Goal: Use online tool/utility: Utilize a website feature to perform a specific function

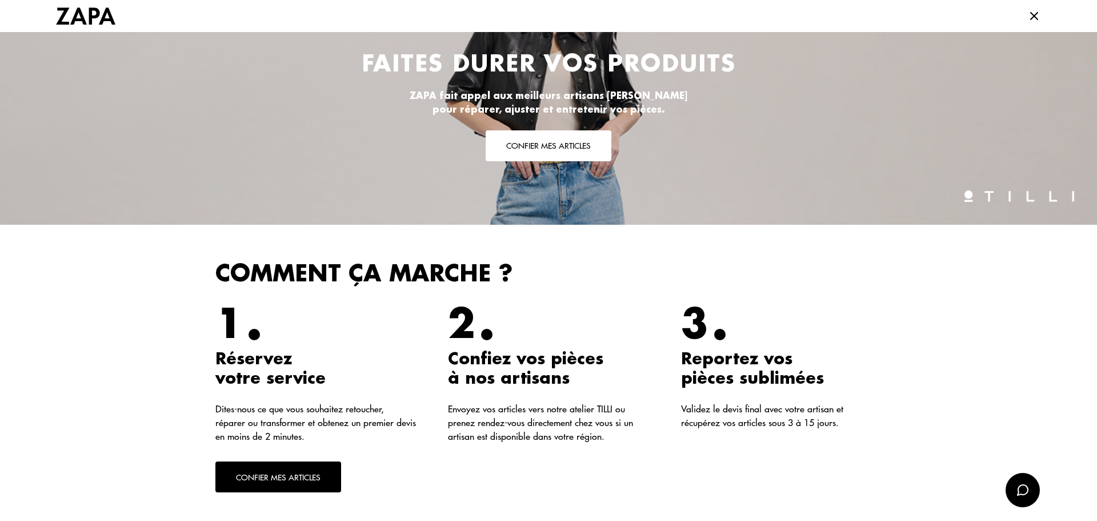
scroll to position [114, 0]
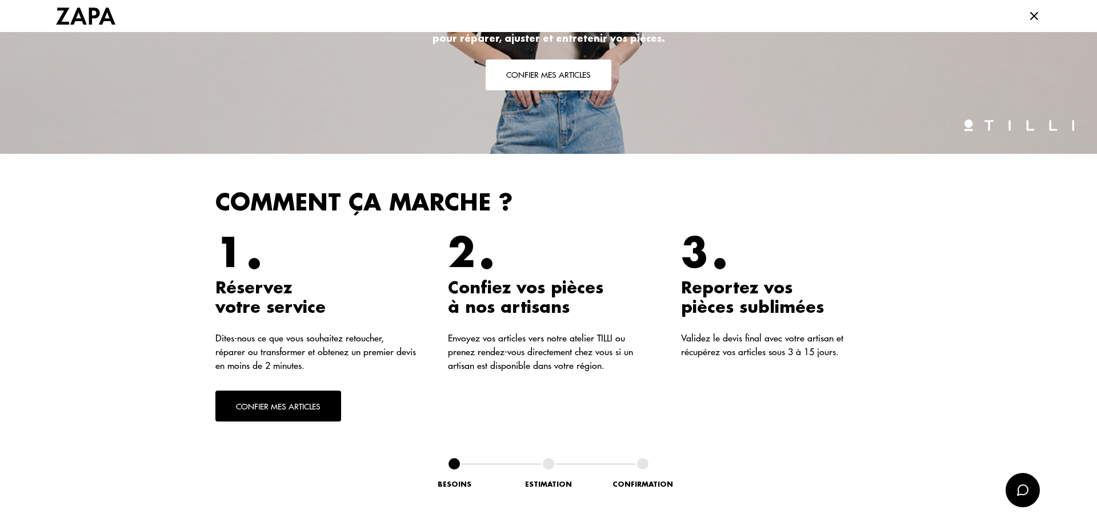
click at [269, 408] on button "Confier mes articles" at bounding box center [278, 405] width 126 height 31
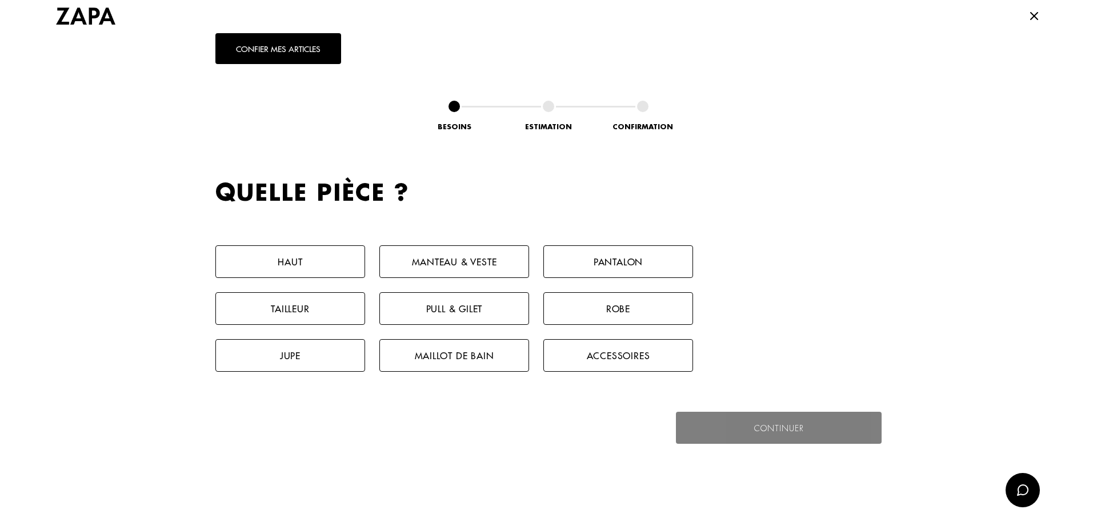
scroll to position [527, 0]
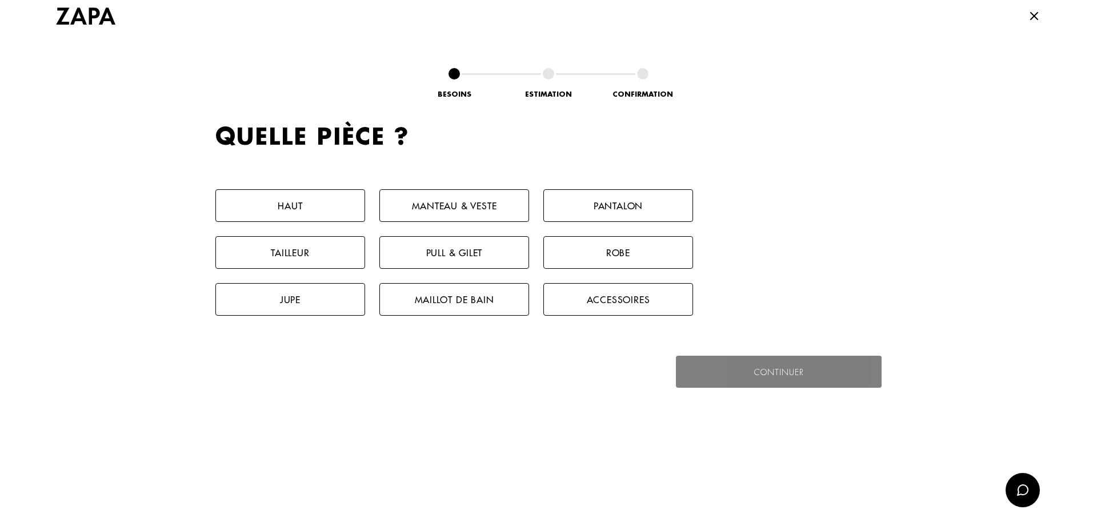
click at [445, 206] on button "Manteau & Veste" at bounding box center [454, 205] width 150 height 33
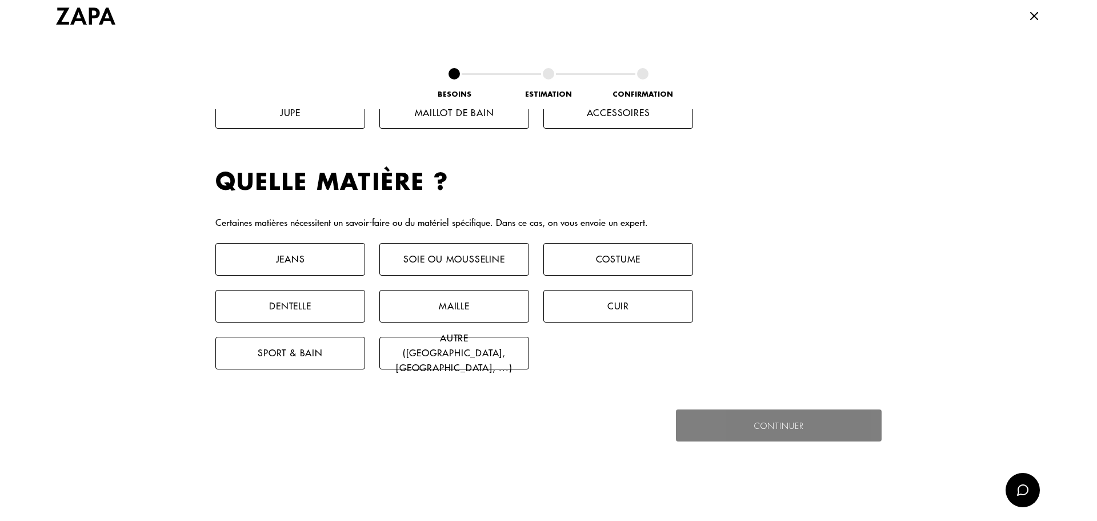
scroll to position [758, 0]
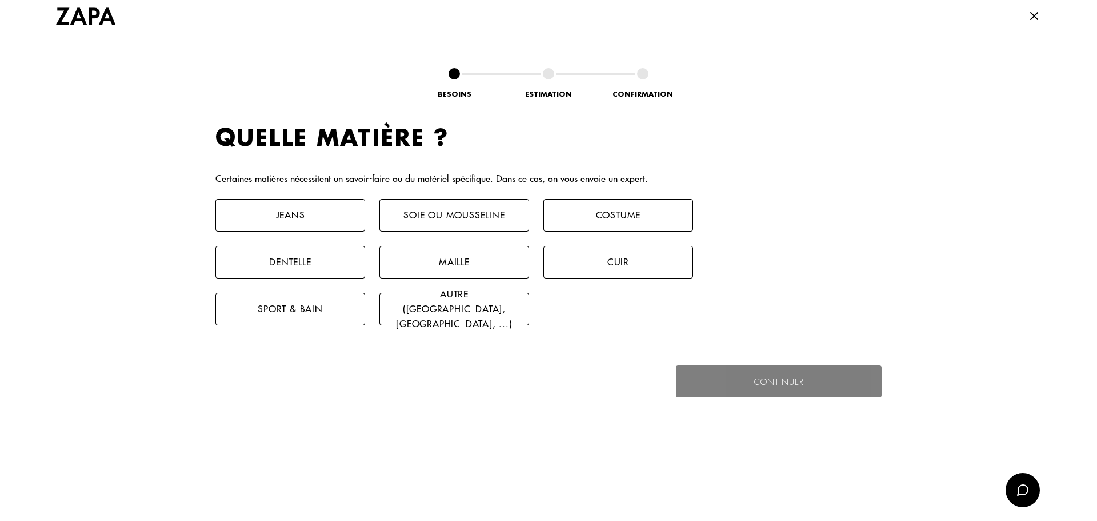
click at [454, 314] on button "Autre ([GEOGRAPHIC_DATA], [GEOGRAPHIC_DATA], ...)" at bounding box center [454, 309] width 150 height 33
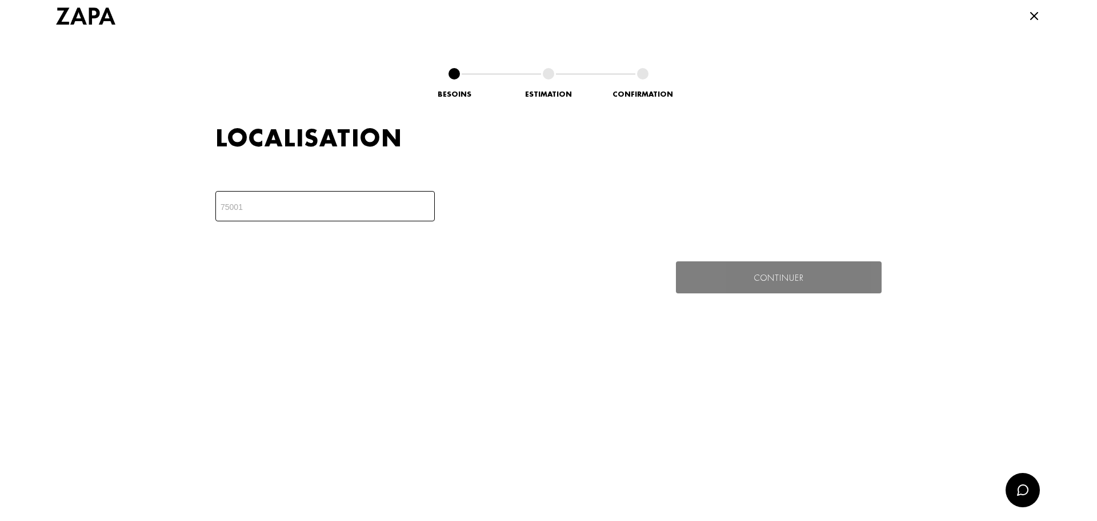
scroll to position [999, 0]
click at [253, 202] on input "number" at bounding box center [324, 205] width 219 height 30
type input "06400"
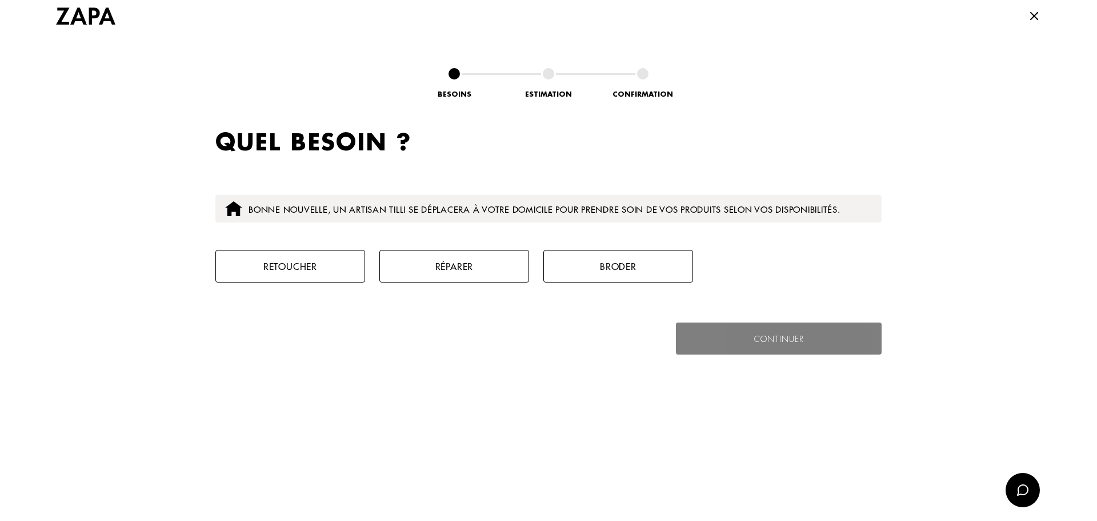
scroll to position [1135, 0]
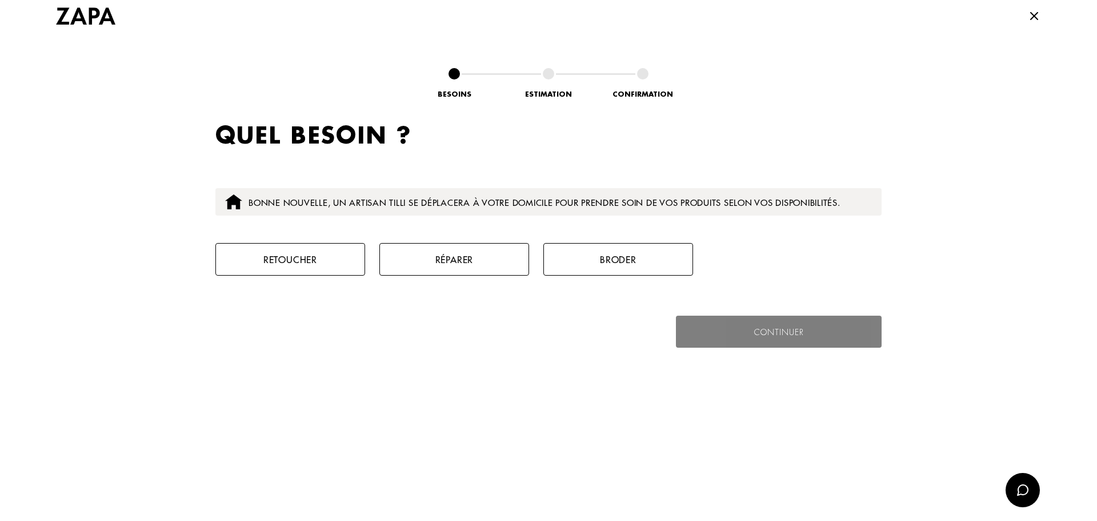
click at [287, 259] on button "Retoucher" at bounding box center [290, 259] width 150 height 33
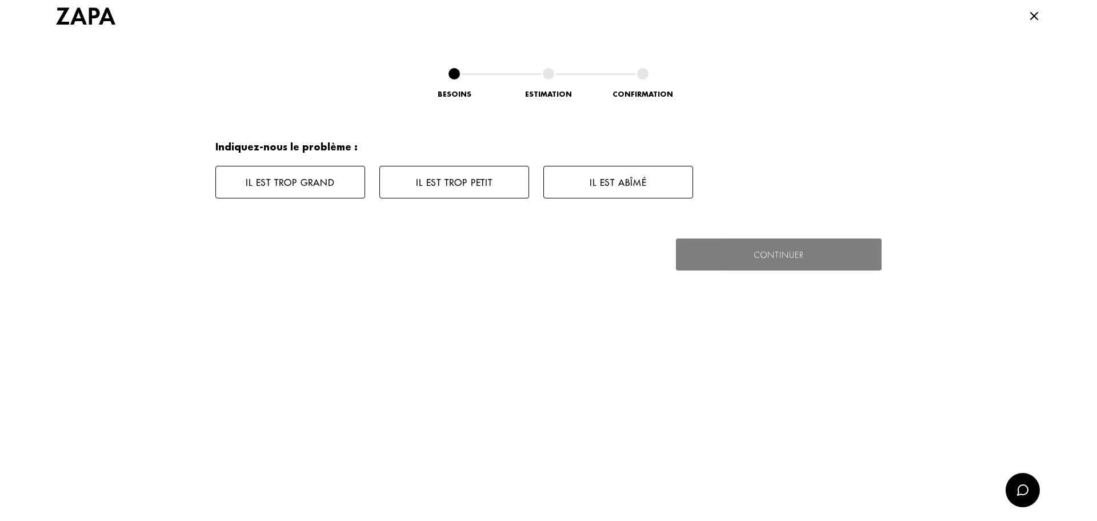
scroll to position [1326, 0]
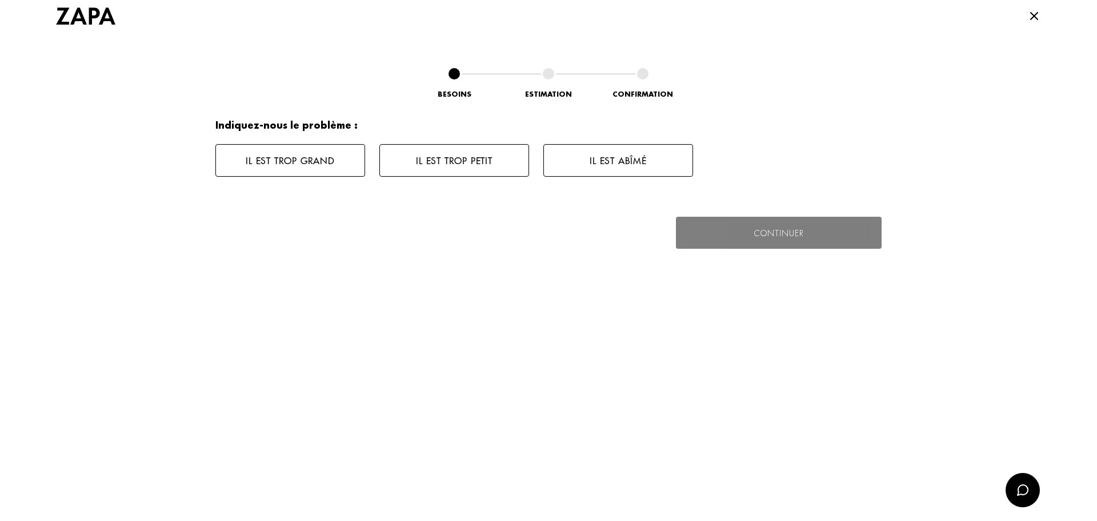
click at [290, 161] on button "Il est trop grand" at bounding box center [290, 160] width 150 height 33
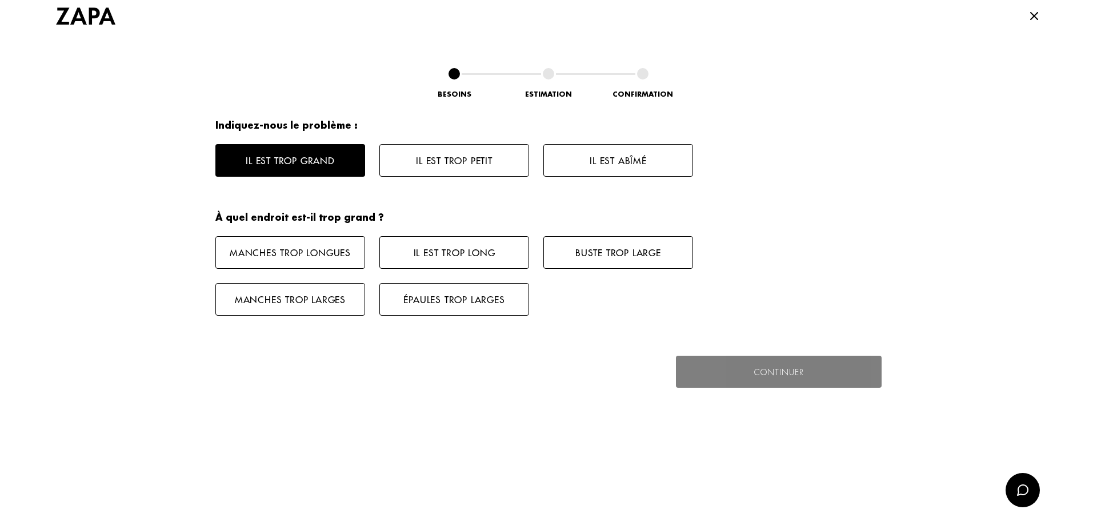
scroll to position [1418, 0]
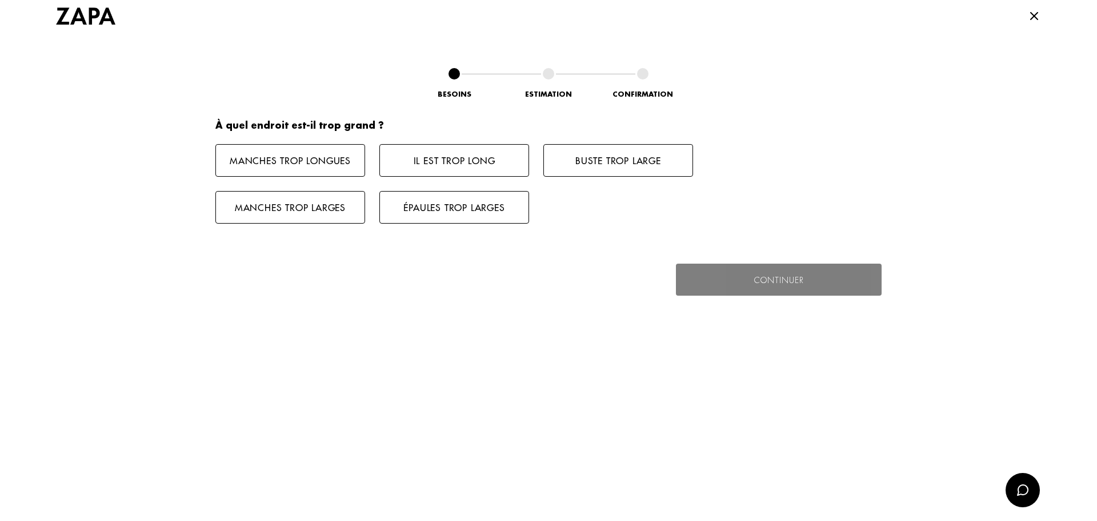
click at [290, 161] on button "Manches trop longues" at bounding box center [290, 160] width 150 height 33
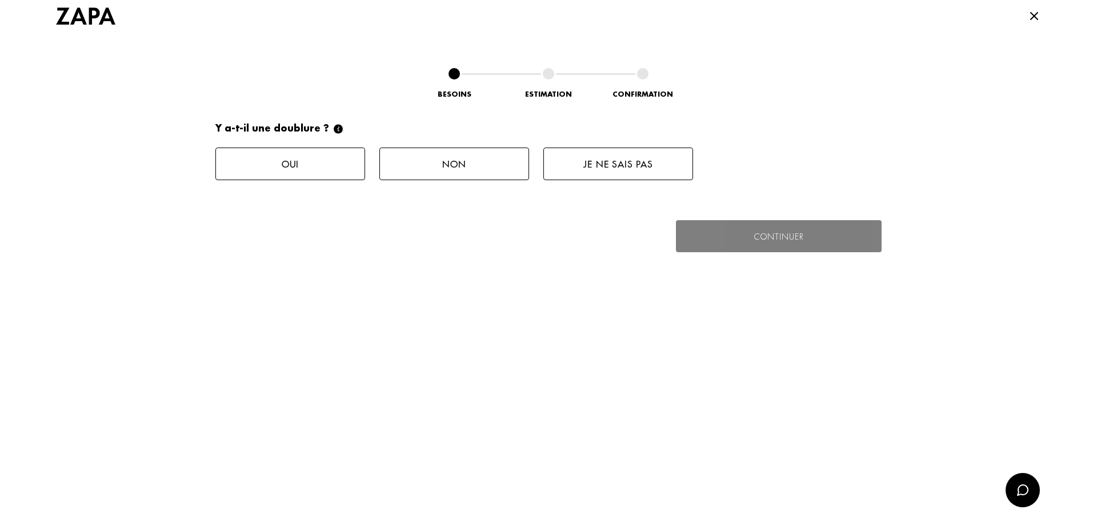
scroll to position [1557, 0]
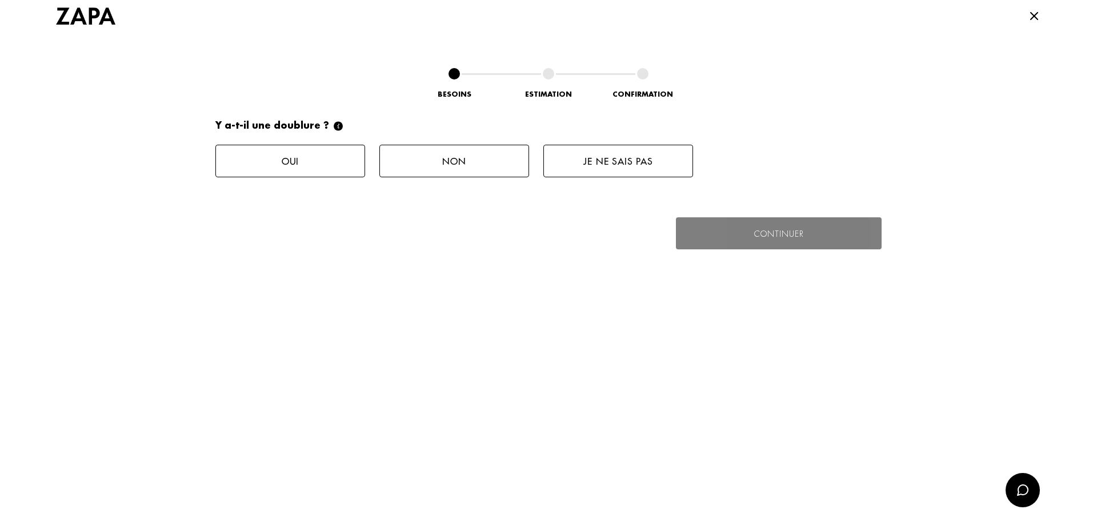
click at [551, 162] on button "Je ne sais pas" at bounding box center [618, 161] width 150 height 33
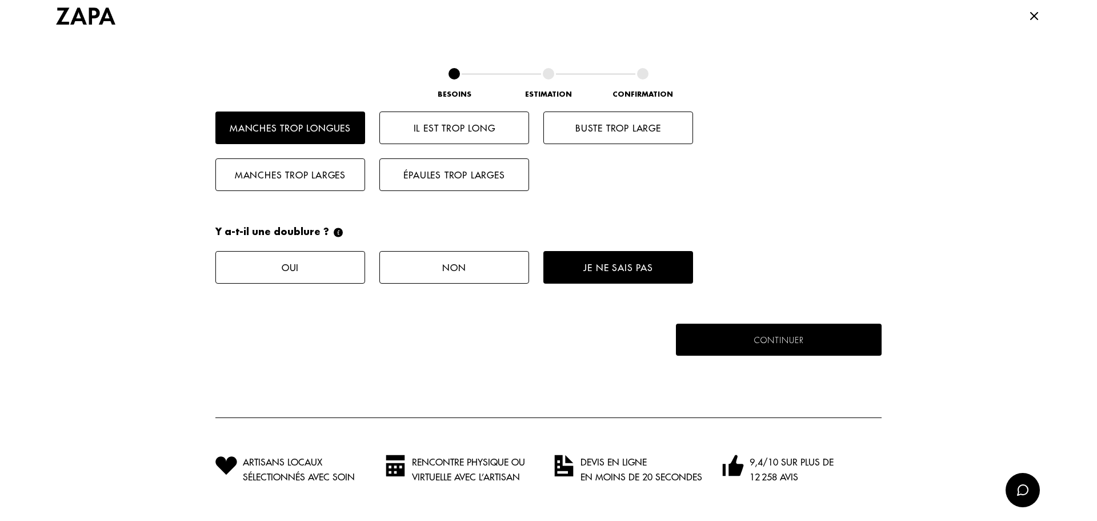
scroll to position [1450, 0]
click at [750, 335] on button "Continuer" at bounding box center [779, 339] width 212 height 33
